Goal: Information Seeking & Learning: Learn about a topic

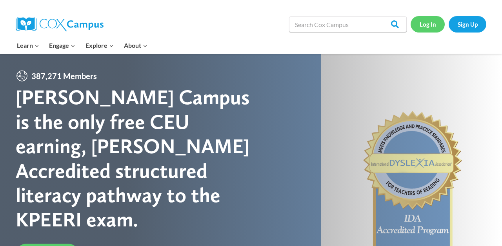
click at [430, 26] on link "Log In" at bounding box center [427, 24] width 34 height 16
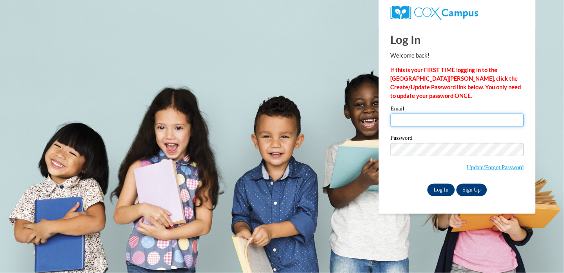
type input "[EMAIL_ADDRESS][DOMAIN_NAME]"
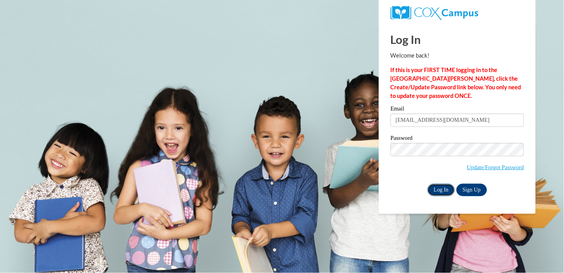
click at [437, 191] on input "Log In" at bounding box center [440, 190] width 27 height 13
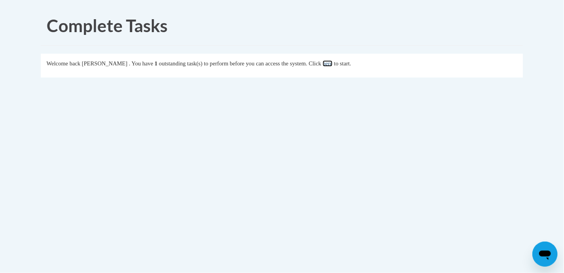
click at [332, 63] on link "here" at bounding box center [328, 63] width 10 height 6
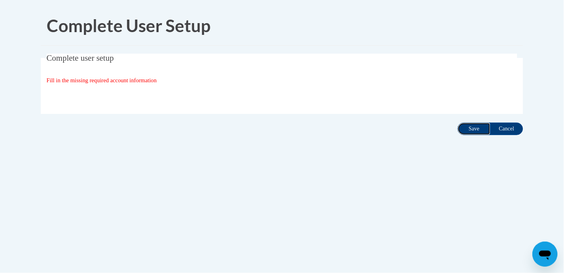
click at [473, 127] on input "Save" at bounding box center [473, 129] width 33 height 13
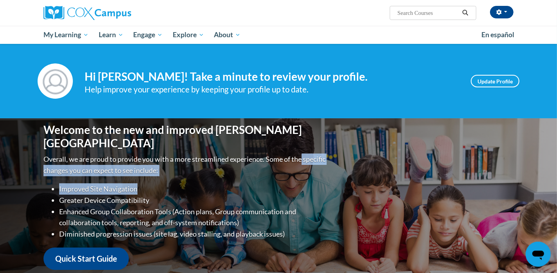
drag, startPoint x: 475, startPoint y: 127, endPoint x: 491, endPoint y: 189, distance: 63.7
click at [491, 189] on div "Welcome to the new and improved Cox Campus Overall, we are proud to provide you…" at bounding box center [279, 196] width 494 height 157
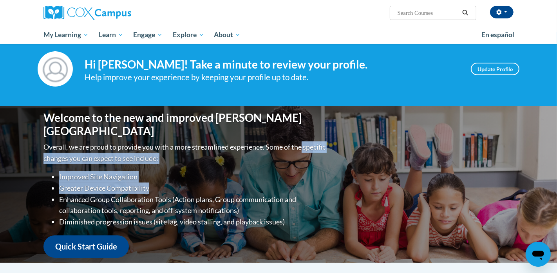
scroll to position [34, 0]
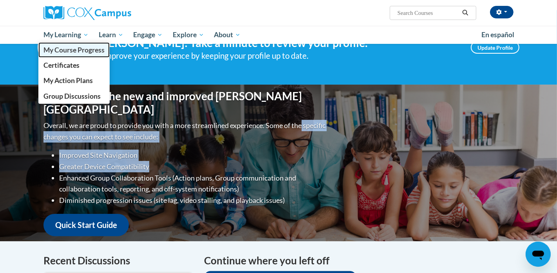
click at [66, 46] on span "My Course Progress" at bounding box center [74, 50] width 61 height 8
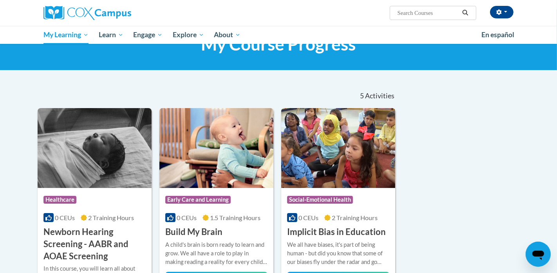
scroll to position [52, 0]
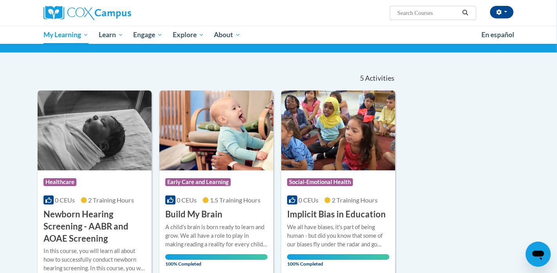
click at [89, 214] on h3 "Newborn Hearing Screening - AABR and AOAE Screening" at bounding box center [95, 226] width 102 height 36
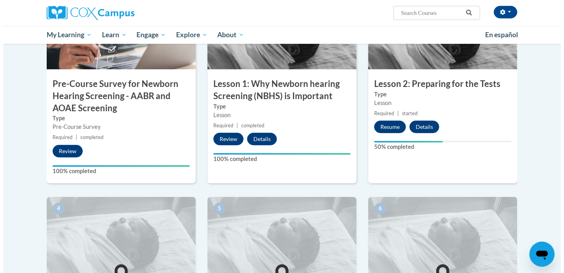
scroll to position [214, 0]
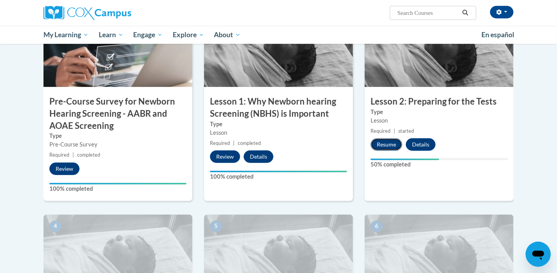
click at [386, 145] on button "Resume" at bounding box center [387, 144] width 32 height 13
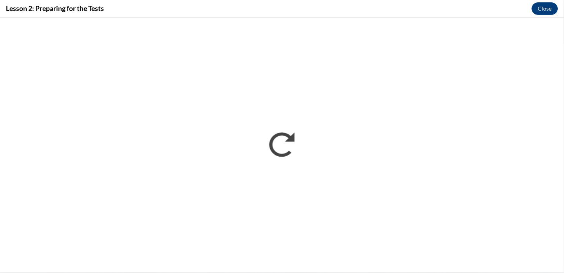
scroll to position [0, 0]
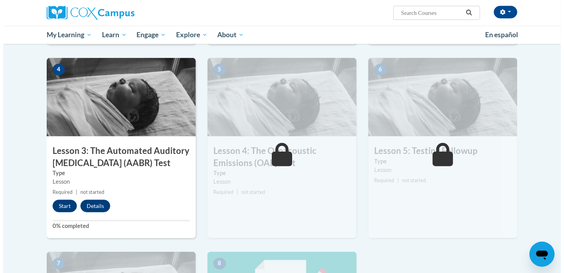
scroll to position [447, 0]
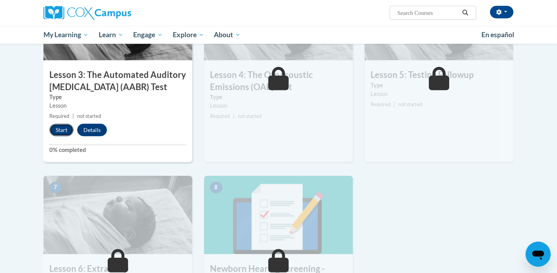
click at [65, 127] on button "Start" at bounding box center [61, 130] width 24 height 13
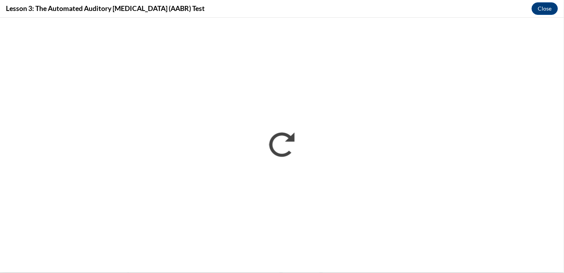
scroll to position [0, 0]
